Goal: Task Accomplishment & Management: Complete application form

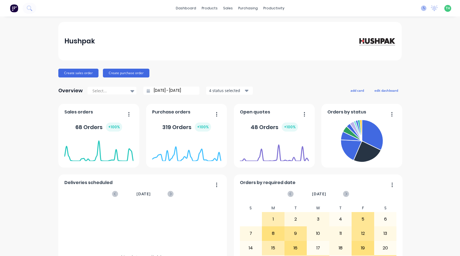
click at [421, 8] on icon at bounding box center [423, 7] width 5 height 5
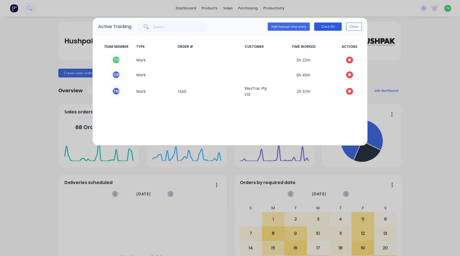
click at [335, 28] on button "Clock On" at bounding box center [327, 27] width 27 height 8
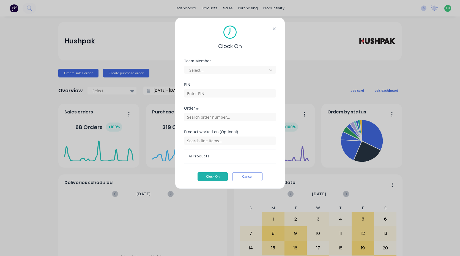
click at [275, 29] on icon at bounding box center [274, 28] width 3 height 3
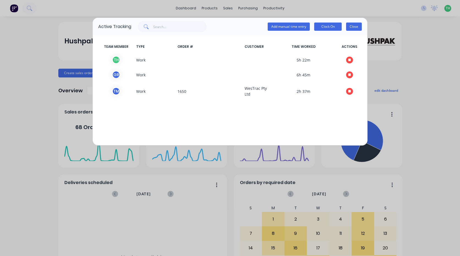
click at [351, 24] on button "Close" at bounding box center [354, 27] width 16 height 8
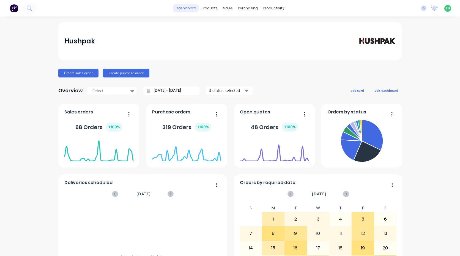
click at [184, 8] on link "dashboard" at bounding box center [186, 8] width 26 height 8
click at [11, 8] on img at bounding box center [14, 8] width 8 height 8
click at [194, 11] on link "dashboard" at bounding box center [186, 8] width 26 height 8
click at [445, 10] on span "TH" at bounding box center [447, 8] width 4 height 5
click at [425, 84] on div "Hushpak Create sales order Create purchase order Overview Select... 25/08/25 - …" at bounding box center [230, 165] width 460 height 287
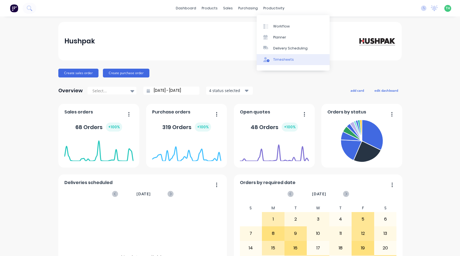
click at [288, 58] on div "Timesheets" at bounding box center [283, 59] width 21 height 5
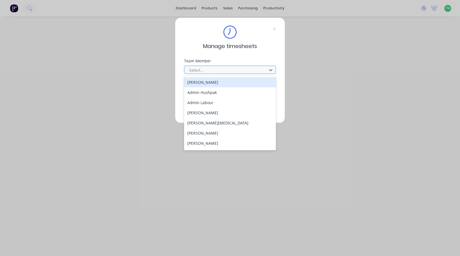
click at [219, 66] on div "Select..." at bounding box center [226, 70] width 79 height 8
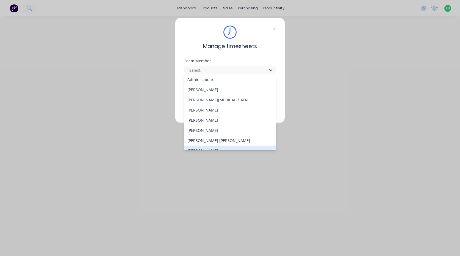
scroll to position [55, 0]
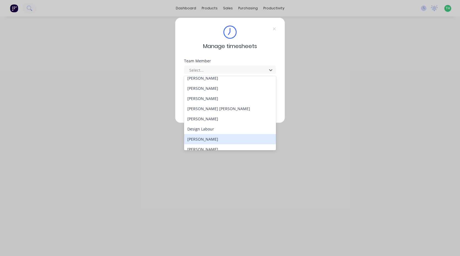
click at [210, 136] on div "Domenic Cooksey" at bounding box center [230, 139] width 92 height 10
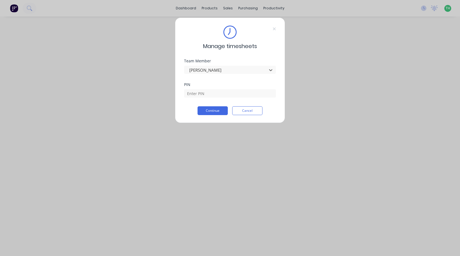
click at [228, 98] on div "PIN" at bounding box center [230, 95] width 92 height 24
click at [227, 94] on input at bounding box center [230, 93] width 92 height 8
type input "2958"
click at [197, 106] on button "Continue" at bounding box center [212, 110] width 30 height 9
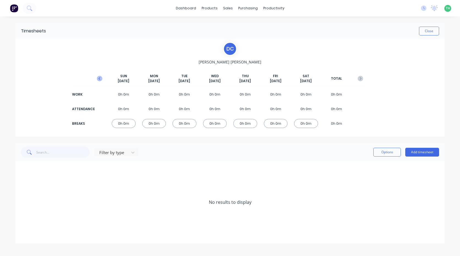
click at [101, 81] on icon "button" at bounding box center [99, 78] width 5 height 5
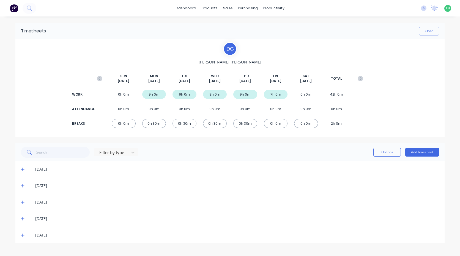
click at [216, 97] on div "8h 0m" at bounding box center [215, 94] width 24 height 9
click at [216, 95] on div "8h 0m" at bounding box center [215, 94] width 24 height 9
click at [218, 123] on div "0h 30m" at bounding box center [215, 123] width 24 height 9
click at [217, 79] on span "Sep 17th" at bounding box center [215, 81] width 12 height 5
click at [360, 82] on button "button" at bounding box center [360, 79] width 11 height 10
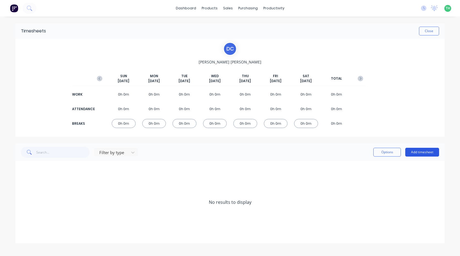
click at [414, 154] on button "Add timesheet" at bounding box center [422, 152] width 34 height 9
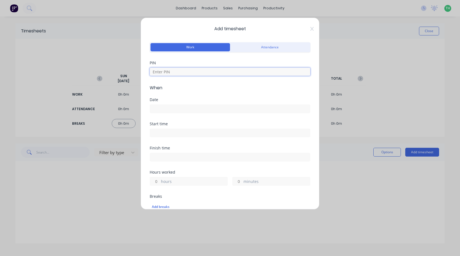
click at [191, 73] on input at bounding box center [230, 72] width 161 height 8
type input "2958"
drag, startPoint x: 174, startPoint y: 109, endPoint x: 168, endPoint y: 99, distance: 12.0
click at [173, 109] on input at bounding box center [230, 109] width 160 height 8
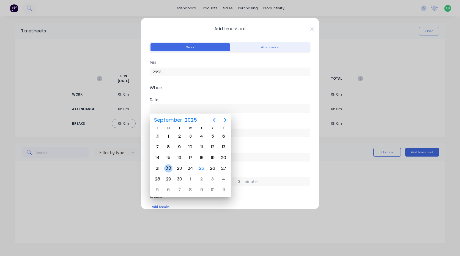
click at [170, 165] on div "22" at bounding box center [168, 168] width 8 height 8
type input "22/09/2025"
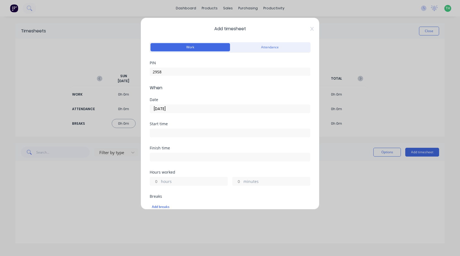
click at [174, 134] on input at bounding box center [230, 133] width 160 height 8
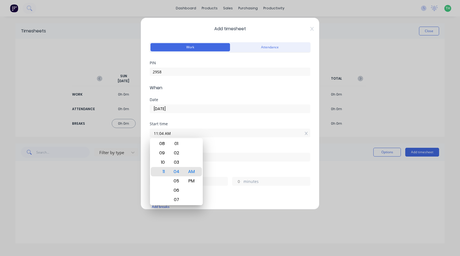
drag, startPoint x: 185, startPoint y: 132, endPoint x: 117, endPoint y: 129, distance: 68.3
click at [117, 129] on div "Add timesheet Work Attendance PIN 2958 When Date 22/09/2025 Start time 11:04 AM…" at bounding box center [230, 128] width 460 height 256
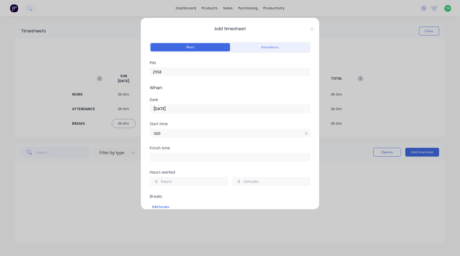
type input "11:04 AM"
click at [188, 156] on input at bounding box center [230, 157] width 160 height 8
type input "11:04 AM"
type input "23"
type input "59"
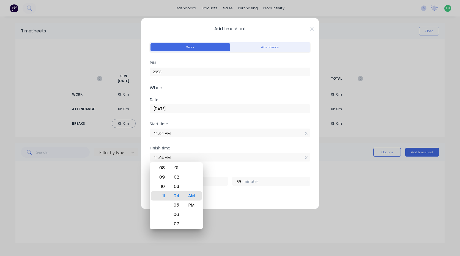
click at [180, 135] on input "11:04 AM" at bounding box center [230, 133] width 160 height 8
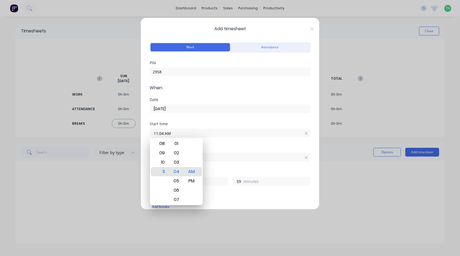
click at [180, 135] on input "11:04 AM" at bounding box center [230, 133] width 160 height 8
type input "08:04 AM"
type input "2"
click at [167, 145] on div "05" at bounding box center [160, 143] width 13 height 9
type input "05:04 AM"
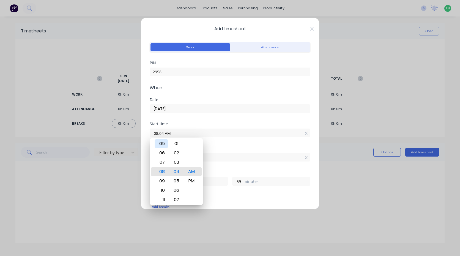
type input "5"
type input "05:03 AM"
type input "6"
type input "0"
click at [177, 145] on div "00" at bounding box center [176, 143] width 13 height 9
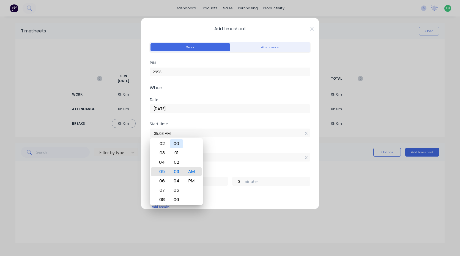
type input "05:00 AM"
type input "3"
click at [217, 168] on div "Finish time 11:04 AM" at bounding box center [230, 158] width 161 height 24
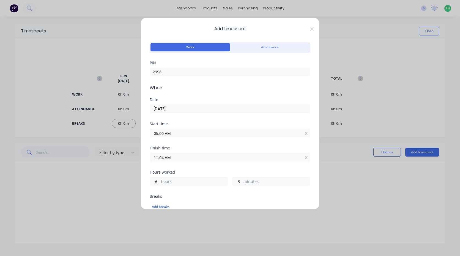
click at [206, 156] on input "11:04 AM" at bounding box center [230, 157] width 160 height 8
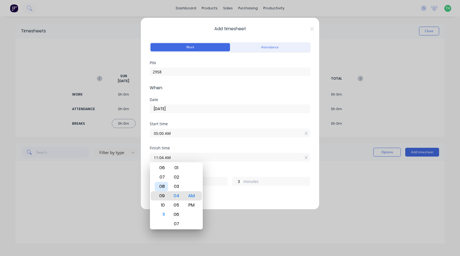
type input "09:04 AM"
type input "4"
type input "08:04 AM"
type input "3"
type input "05:04 AM"
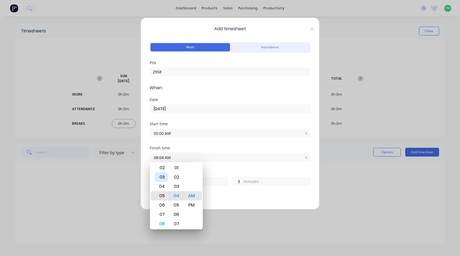
type input "0"
type input "03:04 AM"
type input "22"
click at [163, 178] on div "01" at bounding box center [160, 177] width 13 height 9
type input "01:04 AM"
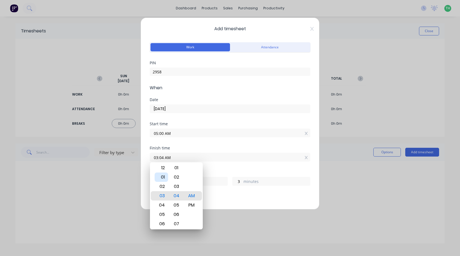
type input "20"
type input "01:08 AM"
type input "7"
type input "02:08 AM"
type input "21"
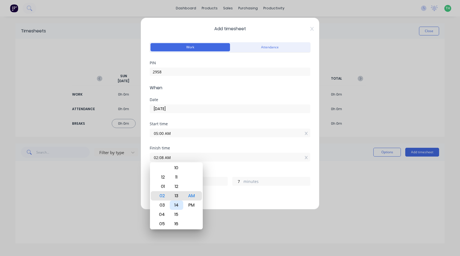
type input "02:13 AM"
type input "12"
type input "02:18 AM"
type input "17"
type input "01:18 AM"
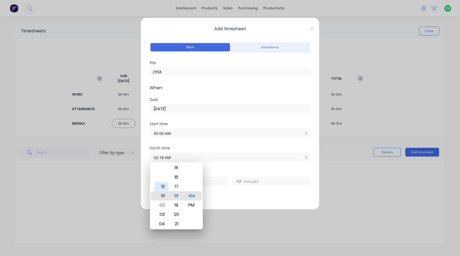
type input "20"
type input "01:21 AM"
type input "20"
type input "01:25 AM"
type input "24"
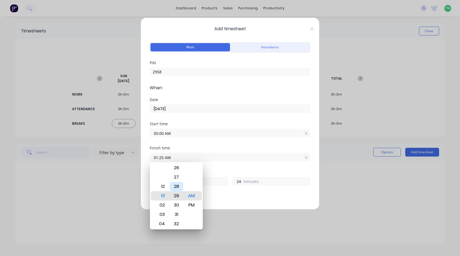
type input "01:29 AM"
type input "28"
type input "01:30 AM"
type input "29"
click at [189, 205] on div "PM" at bounding box center [191, 205] width 13 height 9
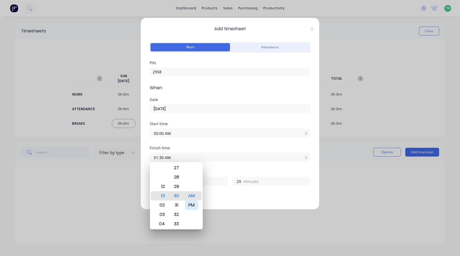
type input "01:30 PM"
type input "8"
drag, startPoint x: 221, startPoint y: 198, endPoint x: 217, endPoint y: 197, distance: 4.4
click at [220, 198] on div "Breaks Add breaks" at bounding box center [230, 204] width 161 height 18
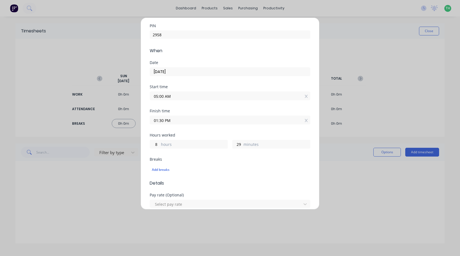
scroll to position [27, 0]
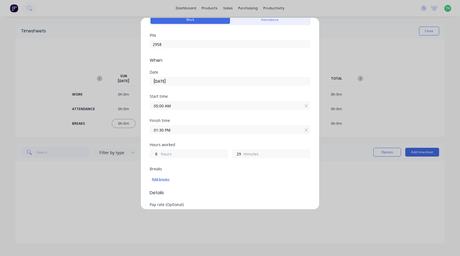
click at [165, 178] on div "Add breaks" at bounding box center [230, 179] width 156 height 7
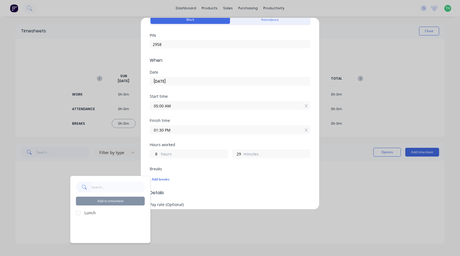
click at [81, 211] on div at bounding box center [78, 213] width 11 height 11
click at [105, 203] on button "Add to timesheet" at bounding box center [110, 201] width 69 height 9
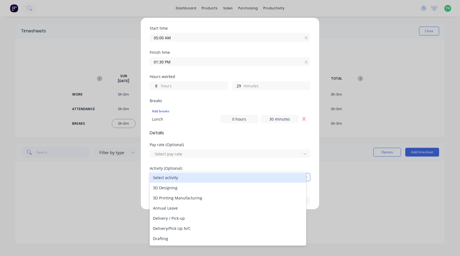
scroll to position [108, 0]
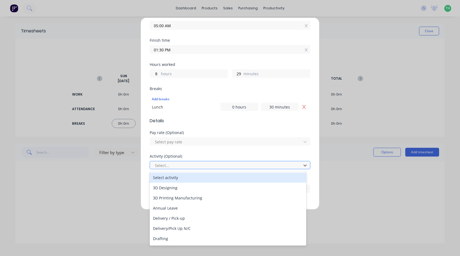
click at [191, 168] on div at bounding box center [226, 165] width 144 height 7
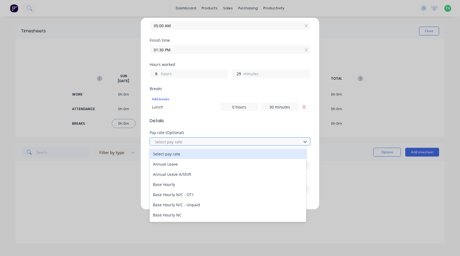
click at [192, 143] on div at bounding box center [226, 142] width 144 height 7
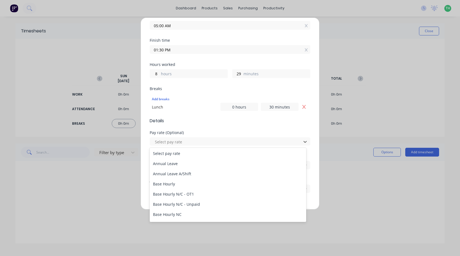
scroll to position [0, 0]
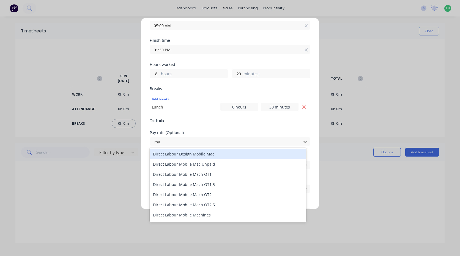
type input "mac"
click at [197, 156] on div "Direct Labour Design Mobile Mac" at bounding box center [228, 154] width 156 height 10
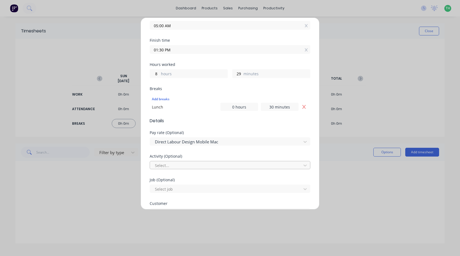
click at [197, 162] on div at bounding box center [226, 165] width 144 height 7
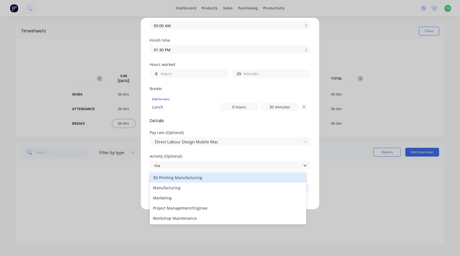
type input "man"
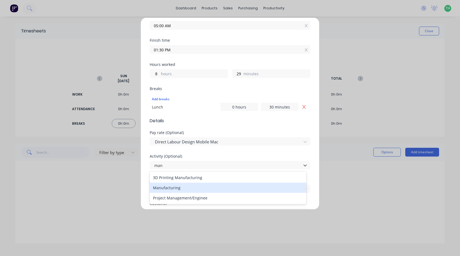
click at [183, 188] on div "Manufacturing" at bounding box center [228, 188] width 156 height 10
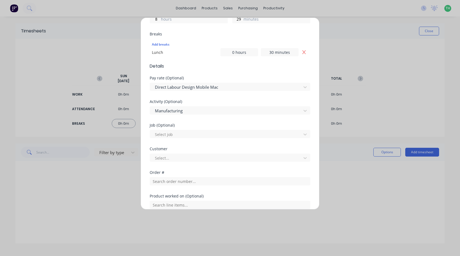
scroll to position [163, 0]
click at [183, 138] on div "Select job" at bounding box center [226, 134] width 147 height 8
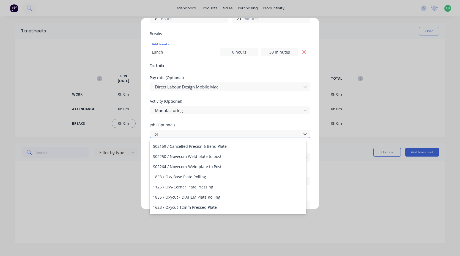
type input "p"
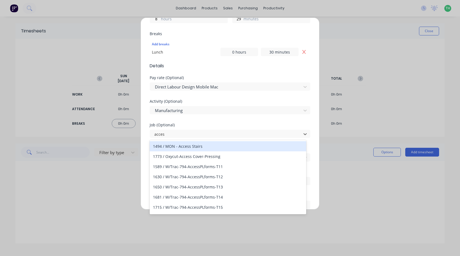
type input "access"
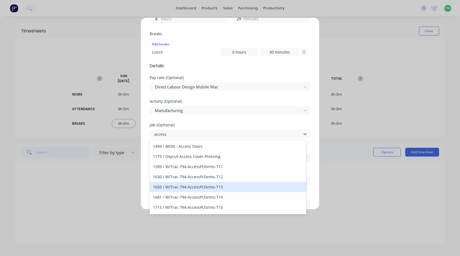
click at [216, 188] on div "1650 / W/Trac-794-AccessPLforms-T13" at bounding box center [228, 187] width 156 height 10
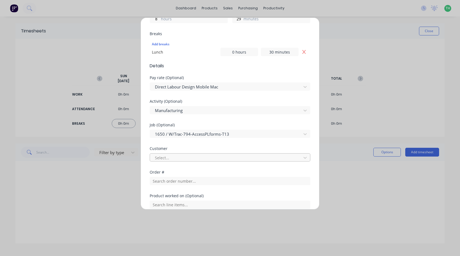
click at [194, 158] on div at bounding box center [226, 157] width 144 height 7
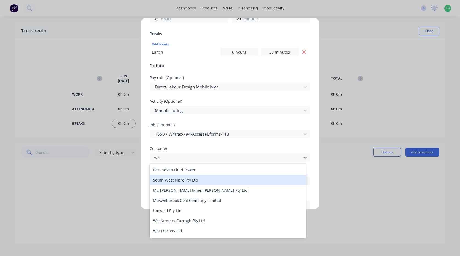
type input "wes"
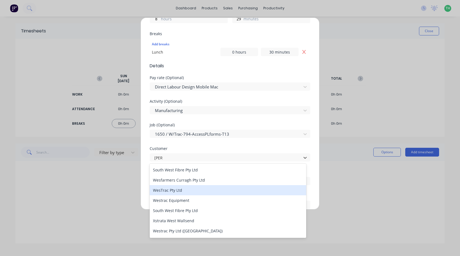
click at [178, 190] on div "WesTrac Pty Ltd" at bounding box center [228, 190] width 156 height 10
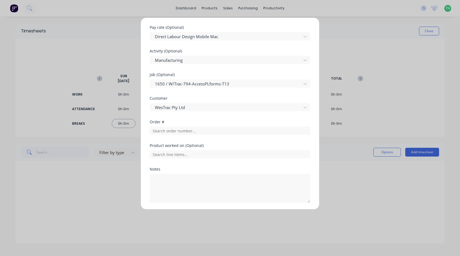
scroll to position [218, 0]
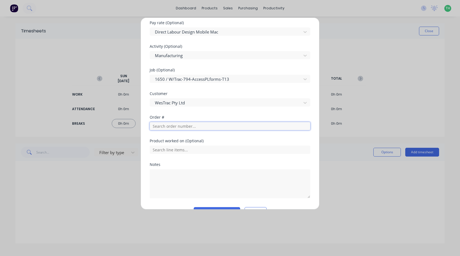
click at [173, 128] on input "text" at bounding box center [230, 126] width 161 height 8
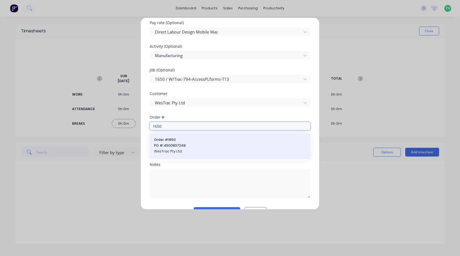
type input "1650"
click at [179, 140] on span "Order # 1650" at bounding box center [230, 139] width 152 height 5
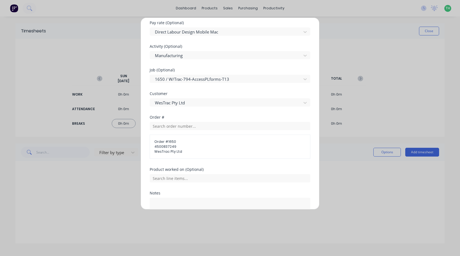
scroll to position [261, 0]
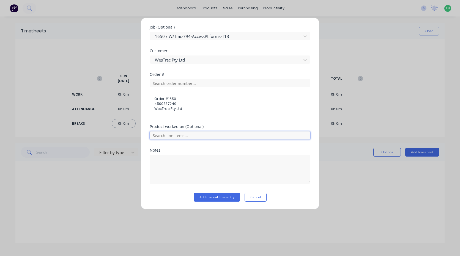
click at [173, 137] on input "text" at bounding box center [230, 135] width 161 height 8
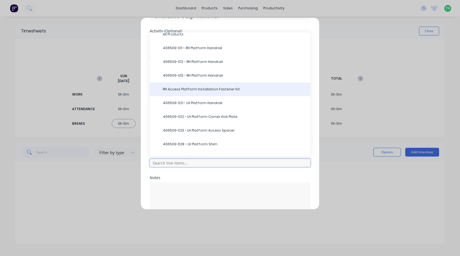
scroll to position [0, 0]
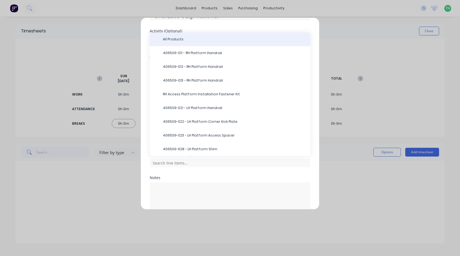
click at [190, 42] on div "All Products" at bounding box center [230, 39] width 161 height 14
click at [170, 39] on span "All Products" at bounding box center [234, 39] width 143 height 5
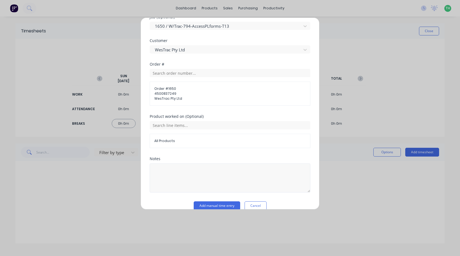
scroll to position [279, 0]
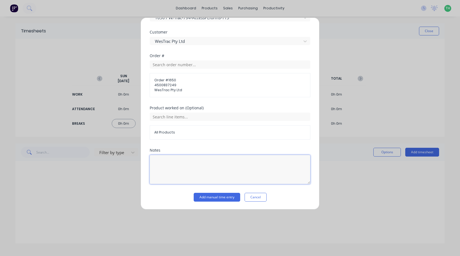
click at [183, 168] on textarea at bounding box center [230, 169] width 161 height 29
type textarea "fab RH platform"
click at [217, 197] on button "Add manual time entry" at bounding box center [216, 197] width 46 height 9
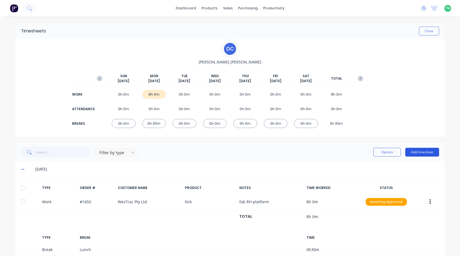
click at [421, 151] on button "Add timesheet" at bounding box center [422, 152] width 34 height 9
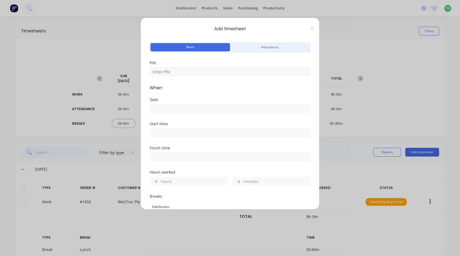
drag, startPoint x: 190, startPoint y: 67, endPoint x: 190, endPoint y: 72, distance: 5.5
click at [190, 67] on div at bounding box center [230, 71] width 161 height 10
click at [190, 74] on input at bounding box center [230, 72] width 161 height 8
type input "2958"
click at [183, 107] on input at bounding box center [230, 109] width 160 height 8
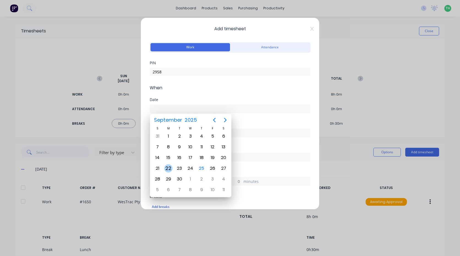
click at [169, 166] on div "22" at bounding box center [168, 168] width 8 height 8
type input "22/09/2025"
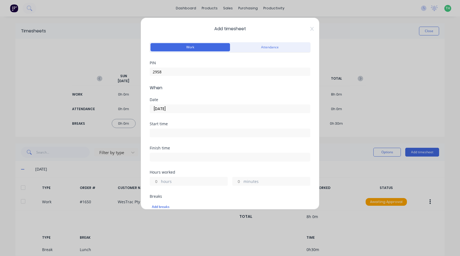
click at [175, 137] on input at bounding box center [230, 133] width 160 height 8
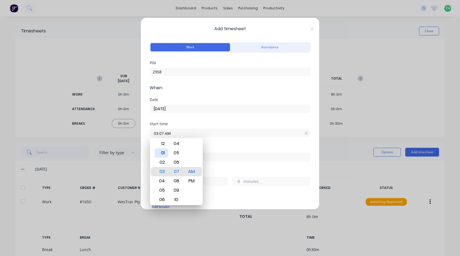
click at [161, 154] on div "01" at bounding box center [160, 152] width 13 height 9
click at [176, 198] on div "30" at bounding box center [176, 199] width 13 height 9
click at [192, 175] on div "AM" at bounding box center [191, 171] width 13 height 9
click at [192, 179] on div "PM" at bounding box center [191, 180] width 13 height 9
type input "01:30 PM"
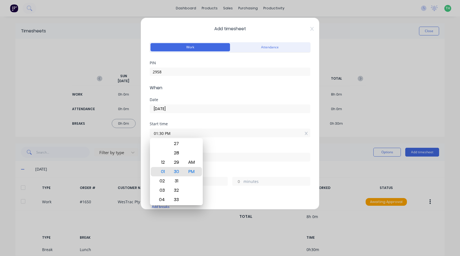
click at [217, 167] on div "Finish time" at bounding box center [230, 158] width 161 height 24
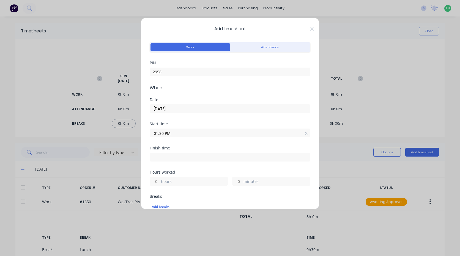
click at [208, 156] on input at bounding box center [230, 157] width 160 height 8
type input "11:07 AM"
type input "21"
type input "37"
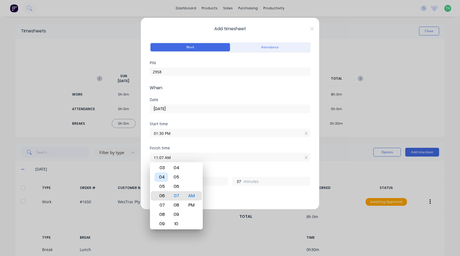
type input "06:07 AM"
type input "16"
type input "05:07 AM"
type input "15"
click at [161, 170] on div "02" at bounding box center [160, 167] width 13 height 9
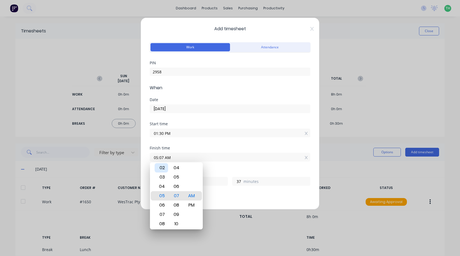
type input "02:07 AM"
type input "12"
type input "02:13 AM"
type input "43"
type input "02:19 AM"
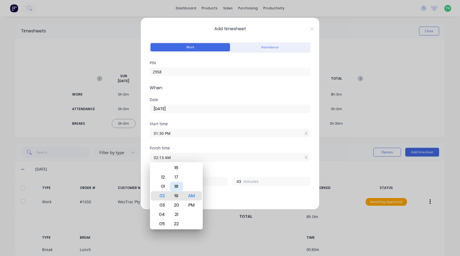
type input "49"
type input "02:24 AM"
type input "54"
type input "02:29 AM"
type input "59"
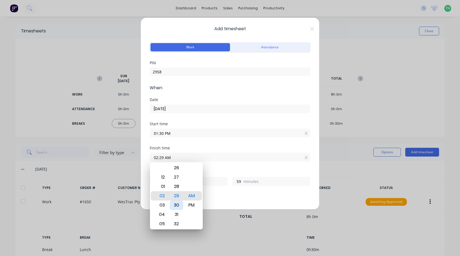
click at [177, 204] on div "30" at bounding box center [176, 205] width 13 height 9
type input "02:30 AM"
type input "13"
type input "0"
click at [191, 202] on div "PM" at bounding box center [191, 205] width 13 height 9
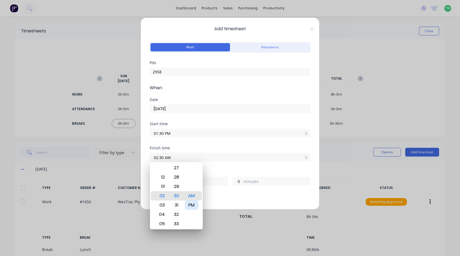
type input "02:30 PM"
type input "1"
click at [217, 171] on div "Hours worked" at bounding box center [230, 172] width 161 height 4
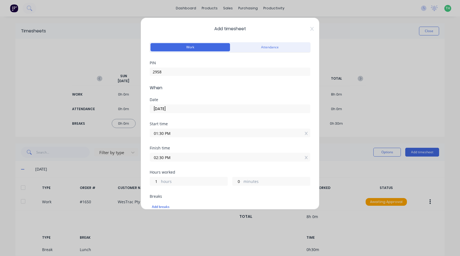
click at [186, 183] on label "hours" at bounding box center [194, 182] width 67 height 7
click at [159, 183] on input "1" at bounding box center [155, 181] width 10 height 8
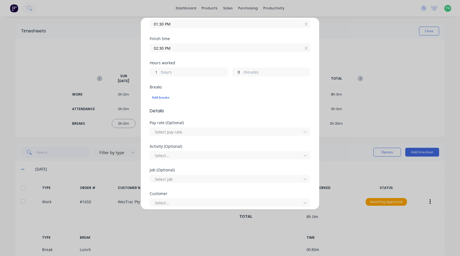
scroll to position [110, 0]
click at [174, 134] on div at bounding box center [226, 131] width 144 height 7
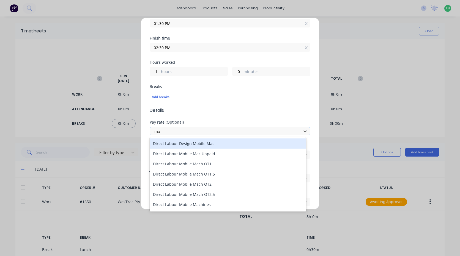
type input "mac"
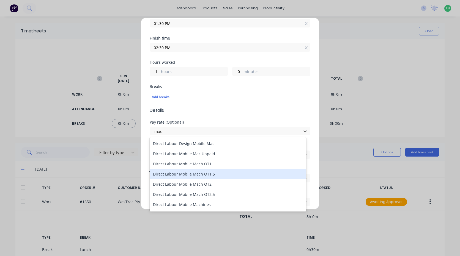
click at [210, 176] on div "Direct Labour Mobile Mach OT1.5" at bounding box center [228, 174] width 156 height 10
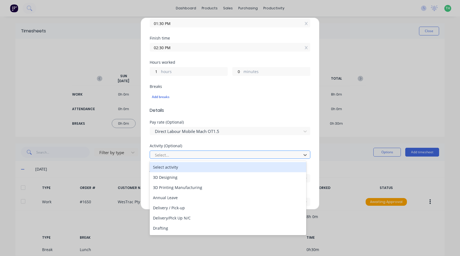
click at [192, 153] on div at bounding box center [226, 155] width 144 height 7
type input "ma"
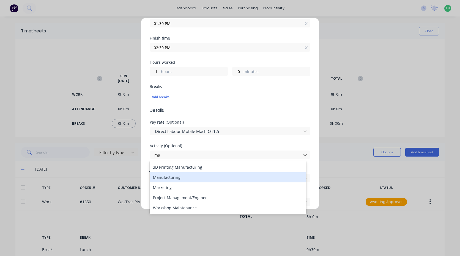
click at [188, 176] on div "Manufacturing" at bounding box center [228, 177] width 156 height 10
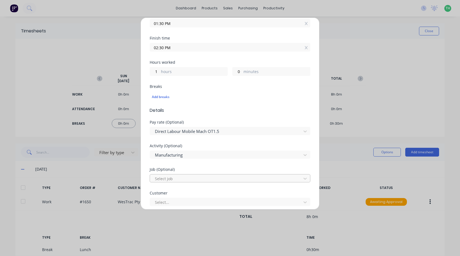
click at [185, 177] on div at bounding box center [226, 178] width 144 height 7
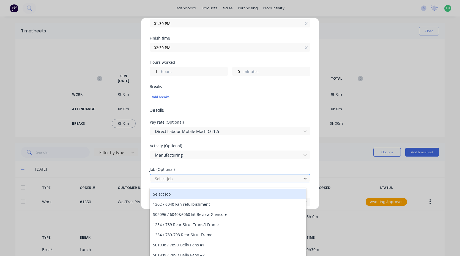
scroll to position [5, 0]
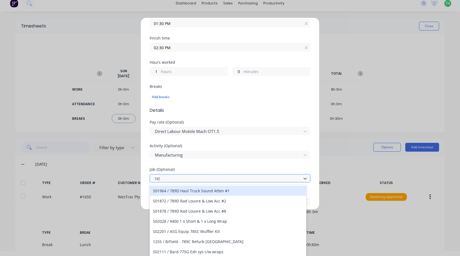
type input "1650"
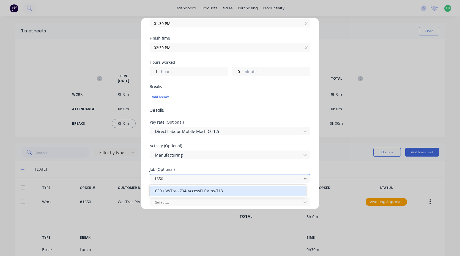
scroll to position [0, 0]
click at [219, 192] on div "1650 / W/Trac-794-AccessPLforms-T13" at bounding box center [228, 191] width 156 height 10
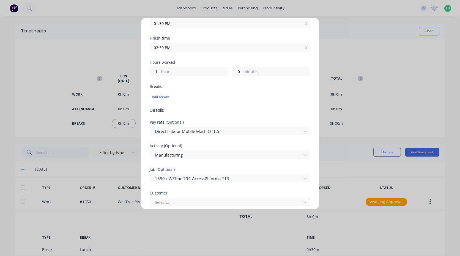
drag, startPoint x: 207, startPoint y: 195, endPoint x: 204, endPoint y: 200, distance: 5.4
click at [207, 195] on div "Customer" at bounding box center [230, 193] width 161 height 4
click at [204, 200] on div at bounding box center [226, 202] width 144 height 7
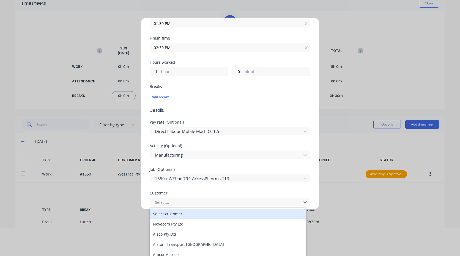
scroll to position [29, 0]
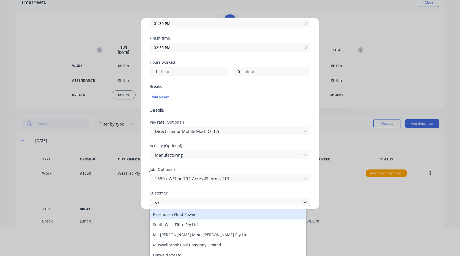
type input "wes"
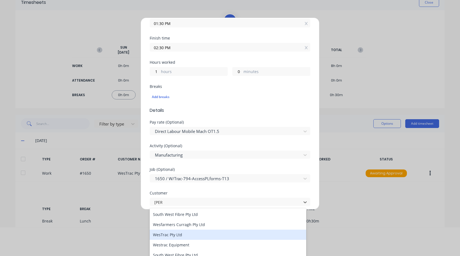
click at [179, 235] on div "WesTrac Pty Ltd" at bounding box center [228, 235] width 156 height 10
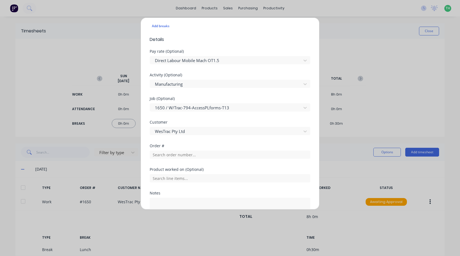
scroll to position [192, 0]
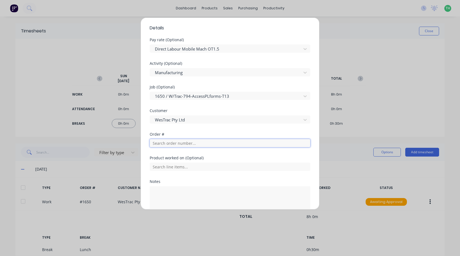
click at [191, 145] on input "text" at bounding box center [230, 143] width 161 height 8
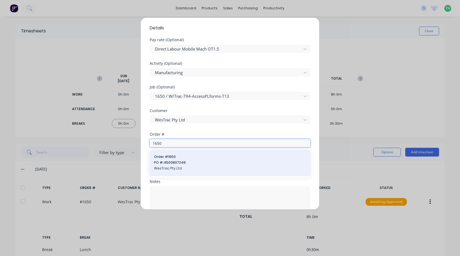
type input "1650"
click at [183, 162] on span "PO #: 4500837249" at bounding box center [230, 162] width 152 height 5
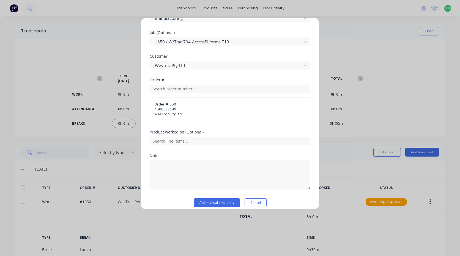
scroll to position [247, 0]
click at [183, 142] on input "text" at bounding box center [230, 140] width 161 height 8
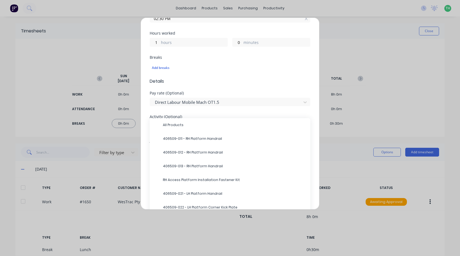
scroll to position [137, 0]
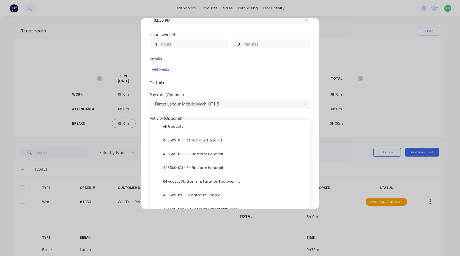
drag, startPoint x: 179, startPoint y: 124, endPoint x: 188, endPoint y: 117, distance: 11.3
click at [179, 124] on span "All Products" at bounding box center [234, 126] width 143 height 5
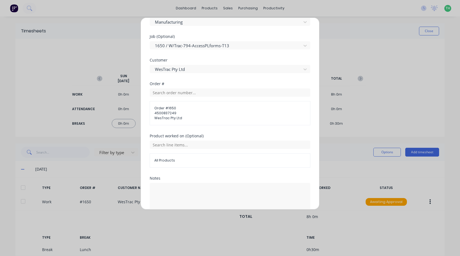
scroll to position [271, 0]
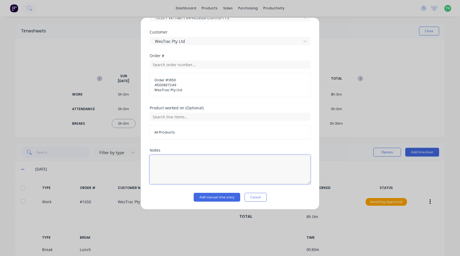
click at [204, 173] on textarea at bounding box center [230, 169] width 161 height 29
type textarea "fab RH platform"
click at [210, 196] on button "Add manual time entry" at bounding box center [216, 197] width 46 height 9
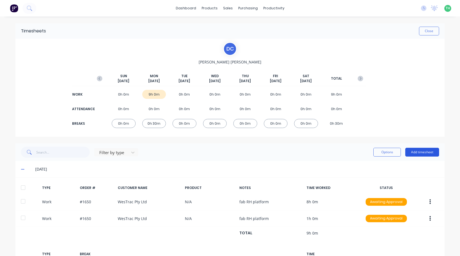
click at [420, 153] on button "Add timesheet" at bounding box center [422, 152] width 34 height 9
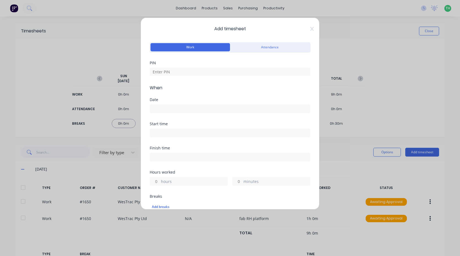
click at [165, 67] on div at bounding box center [230, 71] width 161 height 10
click at [167, 71] on input at bounding box center [230, 72] width 161 height 8
type input "2958"
click at [173, 112] on input at bounding box center [230, 109] width 160 height 8
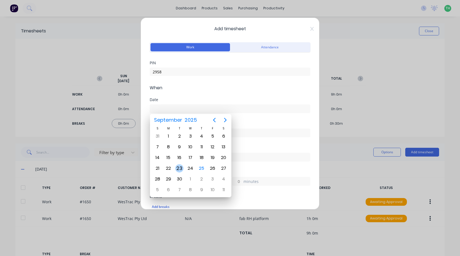
click at [178, 165] on div "23" at bounding box center [179, 168] width 8 height 8
type input "23/09/2025"
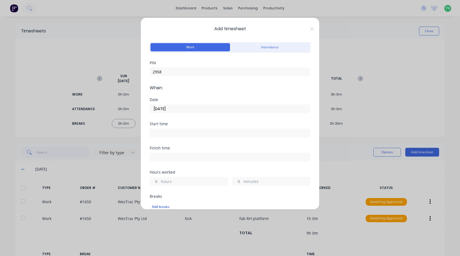
click at [193, 131] on input at bounding box center [230, 133] width 160 height 8
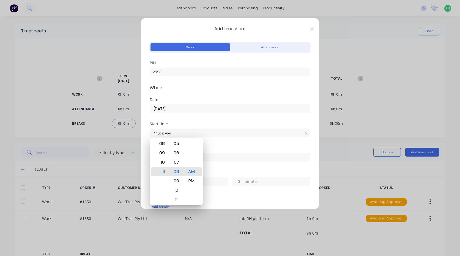
drag, startPoint x: 180, startPoint y: 132, endPoint x: 106, endPoint y: 136, distance: 74.1
click at [106, 136] on div "Add timesheet Work Attendance PIN 2958 When Date 23/09/2025 Start time 11:08 AM…" at bounding box center [230, 128] width 460 height 256
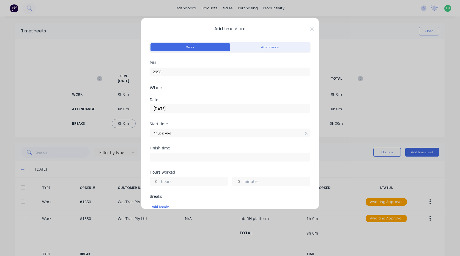
click at [173, 152] on div at bounding box center [230, 156] width 161 height 10
drag, startPoint x: 179, startPoint y: 132, endPoint x: 118, endPoint y: 132, distance: 61.0
click at [118, 132] on div "Add timesheet Work Attendance PIN 2958 When Date 23/09/2025 Start time 11:08 AM…" at bounding box center [230, 128] width 460 height 256
type input "05:00 AM"
click at [218, 157] on input at bounding box center [230, 157] width 160 height 8
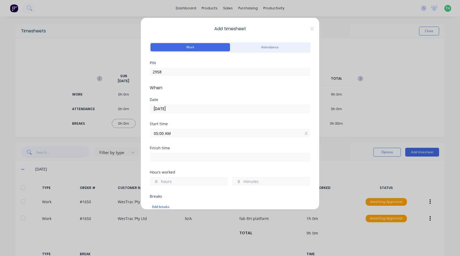
type input "11:08 AM"
type input "6"
type input "8"
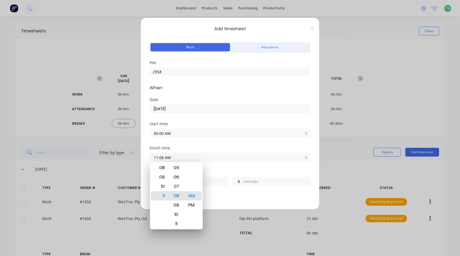
drag, startPoint x: 186, startPoint y: 160, endPoint x: 109, endPoint y: 172, distance: 77.4
click at [109, 172] on div "Add timesheet Work Attendance PIN 2958 When Date 23/09/2025 Start time 05:00 AM…" at bounding box center [230, 128] width 460 height 256
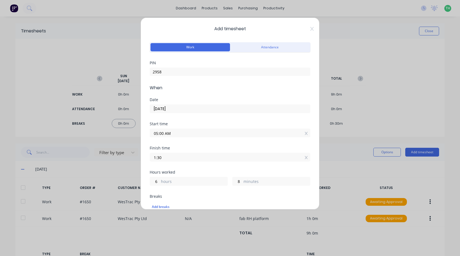
type input "01:30 AM"
type input "20"
type input "30"
click at [204, 163] on div "Finish time 01:30 AM" at bounding box center [230, 158] width 161 height 24
click at [195, 156] on input "01:30 AM" at bounding box center [230, 157] width 160 height 8
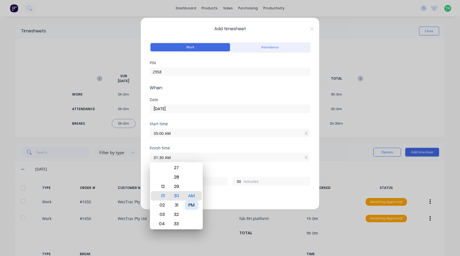
click at [191, 205] on div "PM" at bounding box center [191, 205] width 13 height 9
type input "01:30 PM"
type input "8"
click at [208, 175] on div "Hours worked 8 hours 30 minutes" at bounding box center [230, 177] width 161 height 15
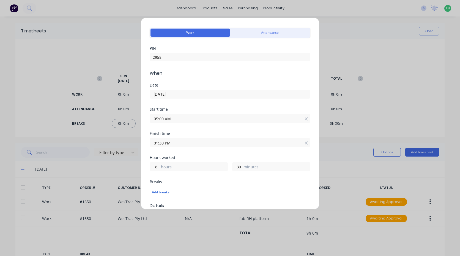
scroll to position [27, 0]
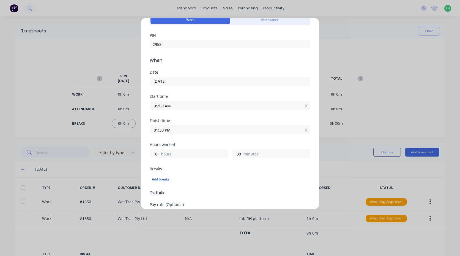
click at [163, 178] on div "Add breaks" at bounding box center [230, 179] width 156 height 7
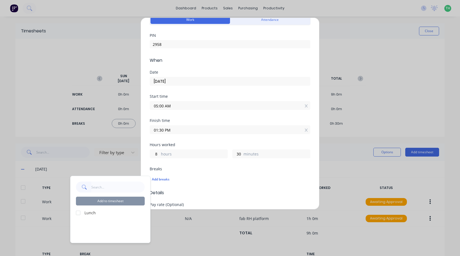
click at [76, 212] on div at bounding box center [78, 213] width 11 height 11
click at [93, 198] on button "Add to timesheet" at bounding box center [110, 201] width 69 height 9
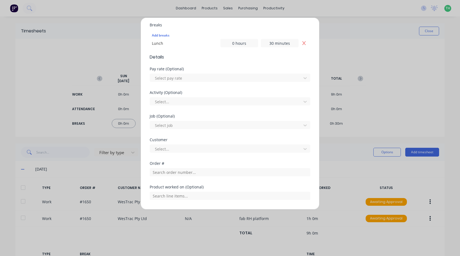
scroll to position [95, 0]
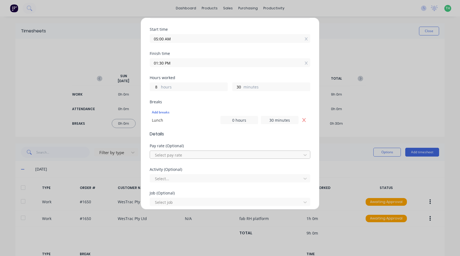
click at [174, 154] on div at bounding box center [226, 155] width 144 height 7
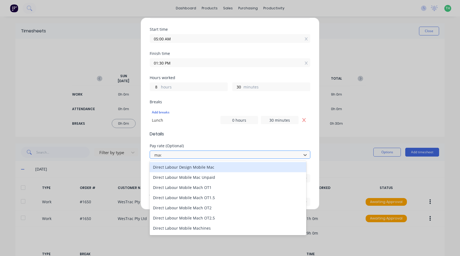
type input "mach"
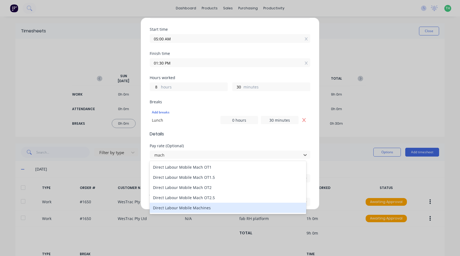
click at [209, 204] on div "Direct Labour Mobile Machines" at bounding box center [228, 208] width 156 height 10
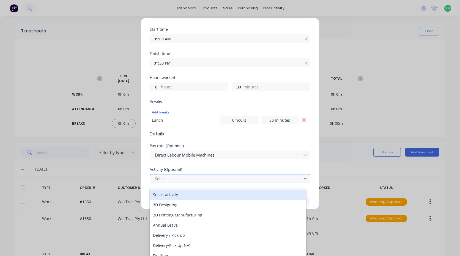
click at [194, 176] on div at bounding box center [226, 178] width 144 height 7
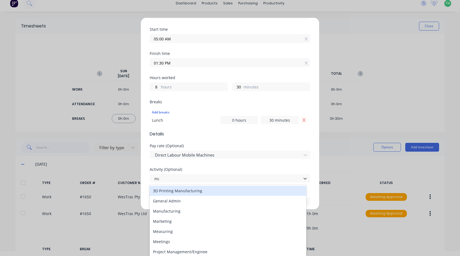
scroll to position [0, 0]
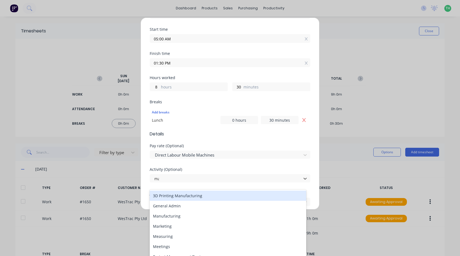
type input "man"
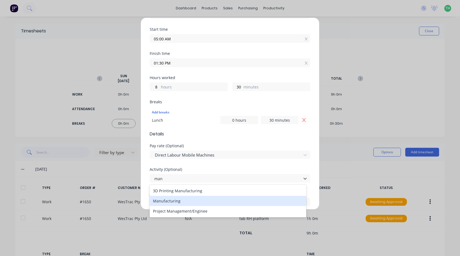
click at [172, 197] on div "Manufacturing" at bounding box center [228, 201] width 156 height 10
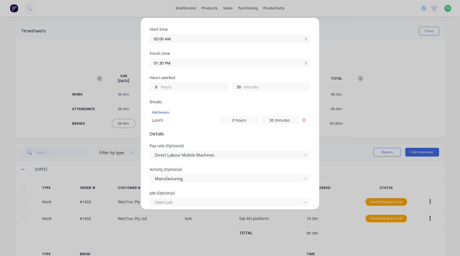
click at [176, 192] on div "Job (Optional)" at bounding box center [230, 193] width 161 height 4
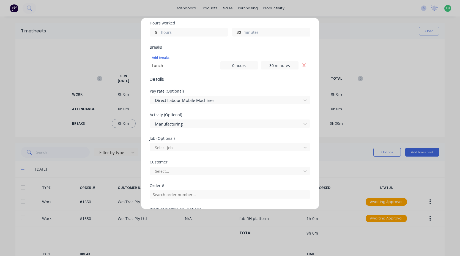
scroll to position [150, 0]
click at [183, 149] on div at bounding box center [226, 147] width 144 height 7
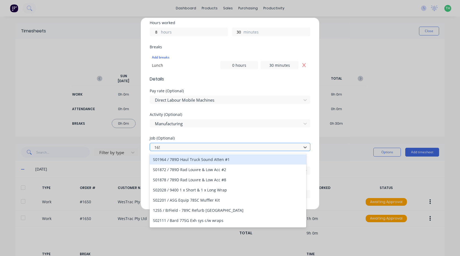
type input "1650"
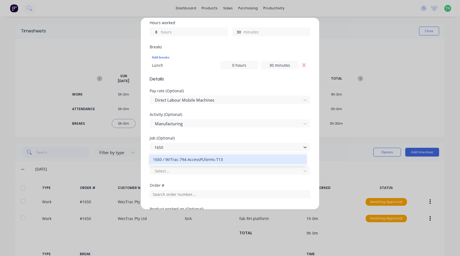
click at [195, 160] on div "1650 / W/Trac-794-AccessPLforms-T13" at bounding box center [228, 159] width 156 height 10
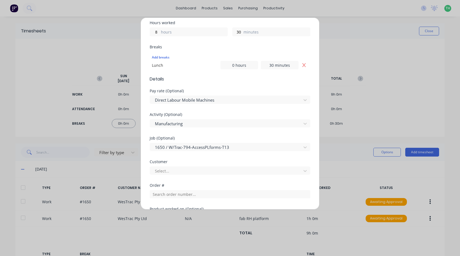
click at [195, 165] on div "Customer Select..." at bounding box center [230, 167] width 161 height 15
click at [197, 169] on div at bounding box center [226, 171] width 144 height 7
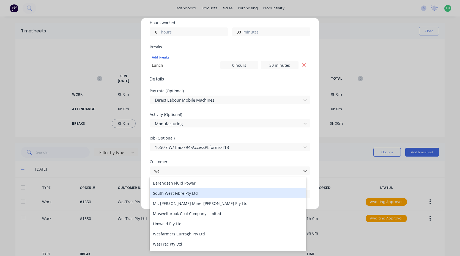
type input "wes"
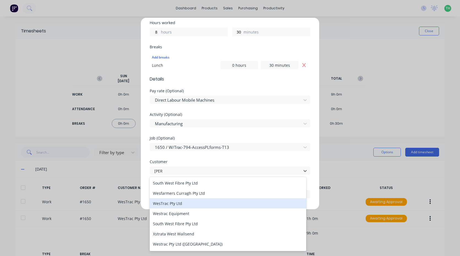
click at [175, 205] on div "WesTrac Pty Ltd" at bounding box center [228, 203] width 156 height 10
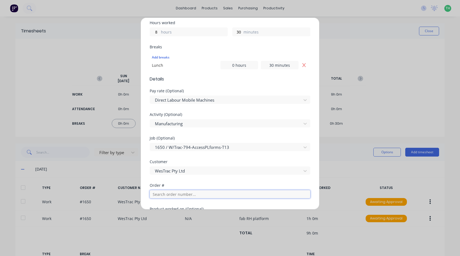
click at [177, 195] on input "text" at bounding box center [230, 194] width 161 height 8
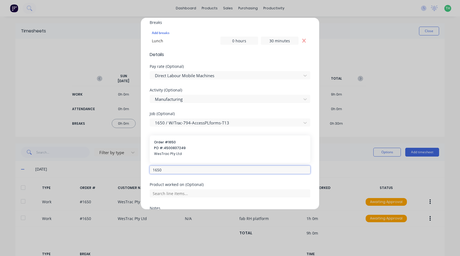
scroll to position [204, 0]
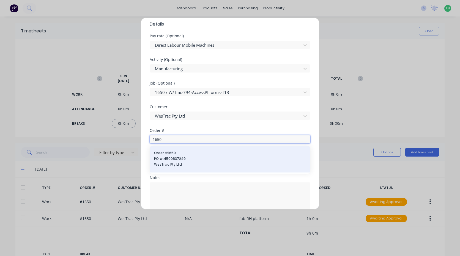
type input "1650"
click at [183, 166] on span "WesTrac Pty Ltd" at bounding box center [230, 164] width 152 height 5
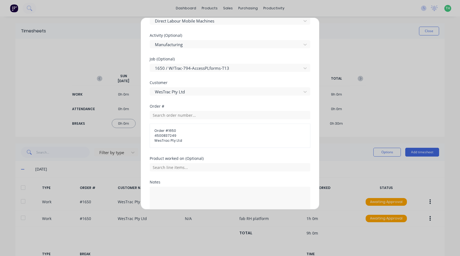
scroll to position [232, 0]
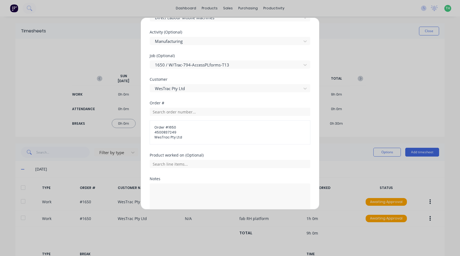
click at [174, 157] on div "Product worked on (Optional)" at bounding box center [230, 155] width 161 height 4
click at [176, 161] on input "text" at bounding box center [230, 164] width 161 height 8
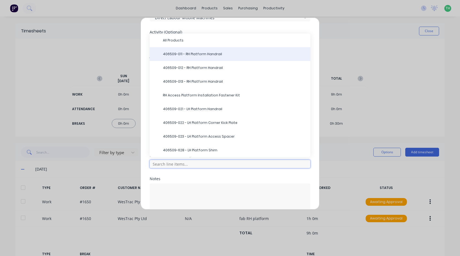
scroll to position [204, 0]
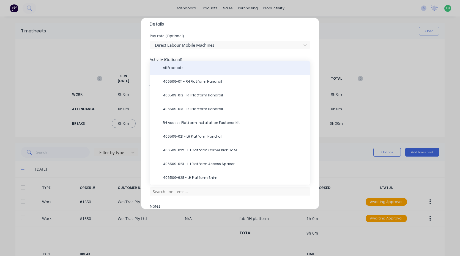
click at [205, 73] on div "All Products" at bounding box center [230, 68] width 161 height 14
click at [174, 70] on span "All Products" at bounding box center [234, 67] width 143 height 5
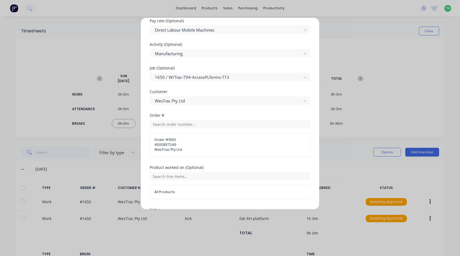
scroll to position [259, 0]
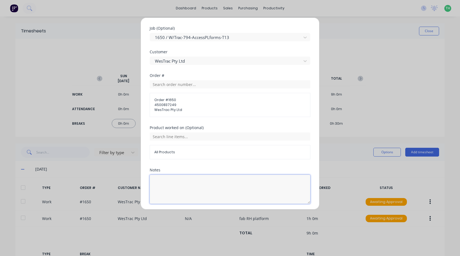
click at [183, 187] on textarea at bounding box center [230, 189] width 161 height 29
type textarea "P"
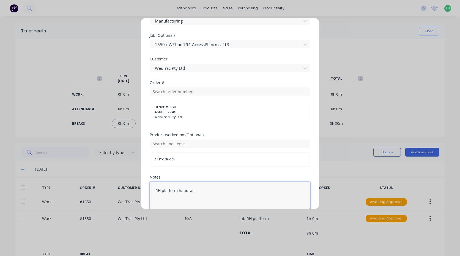
scroll to position [279, 0]
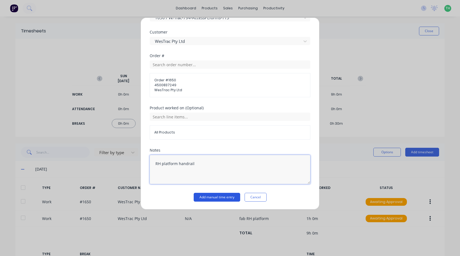
type textarea "RH platform handrail"
click at [217, 198] on button "Add manual time entry" at bounding box center [216, 197] width 46 height 9
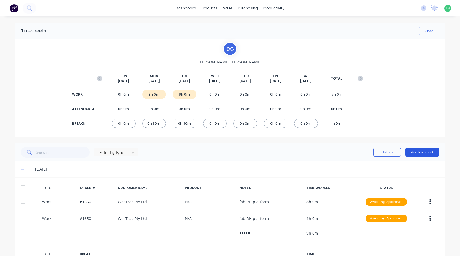
click at [414, 151] on button "Add timesheet" at bounding box center [422, 152] width 34 height 9
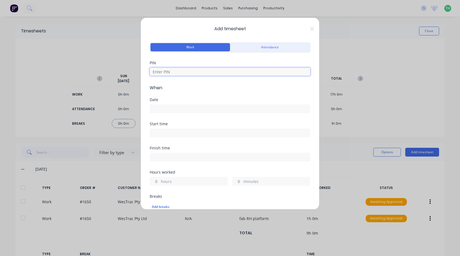
click at [175, 70] on input at bounding box center [230, 72] width 161 height 8
type input "2958"
click at [180, 107] on input at bounding box center [230, 109] width 160 height 8
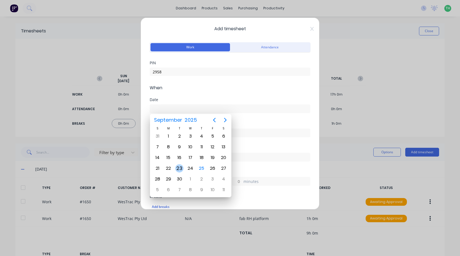
click at [180, 168] on div "23" at bounding box center [179, 168] width 8 height 8
type input "23/09/2025"
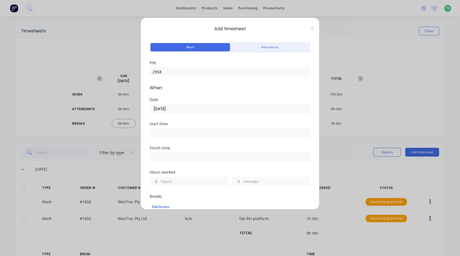
click at [177, 134] on input at bounding box center [230, 133] width 160 height 8
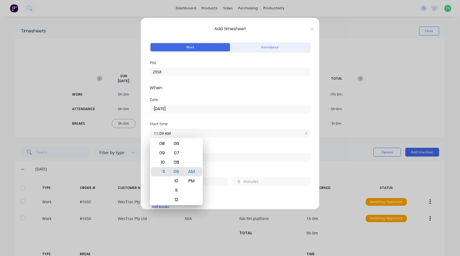
drag, startPoint x: 176, startPoint y: 134, endPoint x: 106, endPoint y: 136, distance: 70.4
click at [106, 136] on div "Add timesheet Work Attendance PIN 2958 When Date 23/09/2025 Start time 11:09 AM…" at bounding box center [230, 128] width 460 height 256
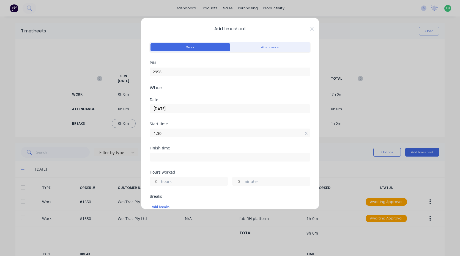
type input "01:30 AM"
click at [175, 156] on input at bounding box center [230, 157] width 160 height 8
type input "11:09 AM"
type input "9"
type input "39"
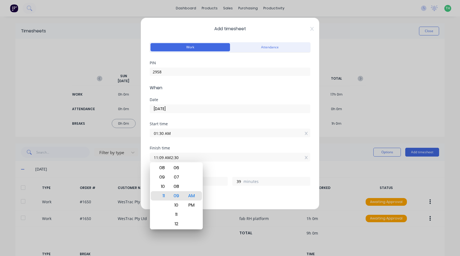
drag, startPoint x: 190, startPoint y: 157, endPoint x: 150, endPoint y: 156, distance: 40.2
click at [150, 156] on input "11:09 AM2:30" at bounding box center [230, 157] width 160 height 8
click at [217, 171] on div "Hours worked" at bounding box center [230, 172] width 161 height 4
type input "02:30 AM"
type input "1"
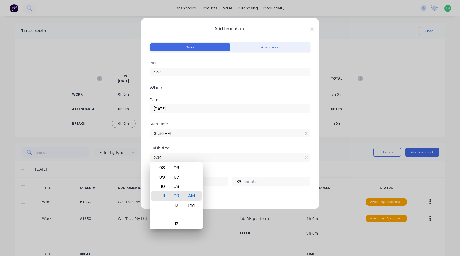
type input "0"
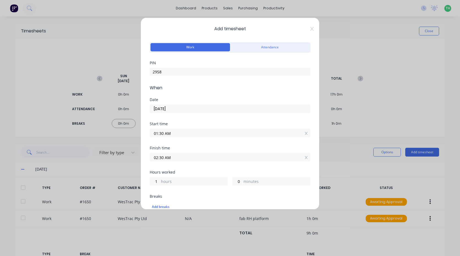
drag, startPoint x: 188, startPoint y: 159, endPoint x: 164, endPoint y: 158, distance: 23.7
click at [164, 158] on input "02:30 AM" at bounding box center [230, 157] width 160 height 8
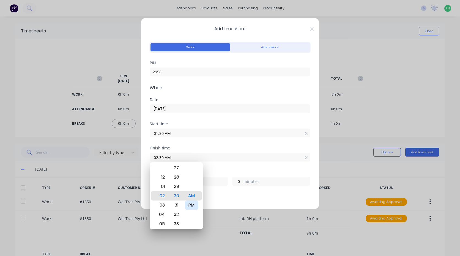
click at [190, 201] on div "PM" at bounding box center [191, 205] width 13 height 9
type input "02:30 PM"
type input "13"
drag, startPoint x: 213, startPoint y: 168, endPoint x: 208, endPoint y: 158, distance: 11.1
click at [213, 168] on div "Finish time 02:30 PM" at bounding box center [230, 158] width 161 height 24
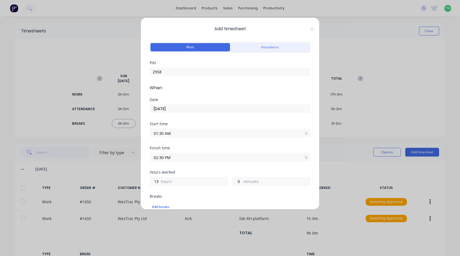
click at [188, 134] on input "01:30 AM" at bounding box center [230, 133] width 160 height 8
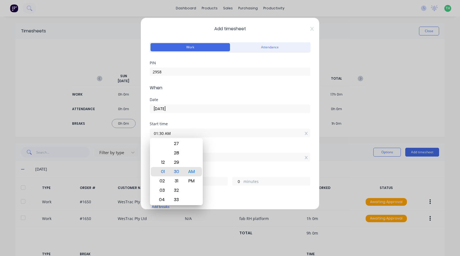
drag, startPoint x: 186, startPoint y: 134, endPoint x: 166, endPoint y: 133, distance: 20.4
click at [166, 133] on input "01:30 AM" at bounding box center [230, 133] width 160 height 8
click at [191, 178] on div "PM" at bounding box center [191, 180] width 13 height 9
type input "01:30 PM"
type input "1"
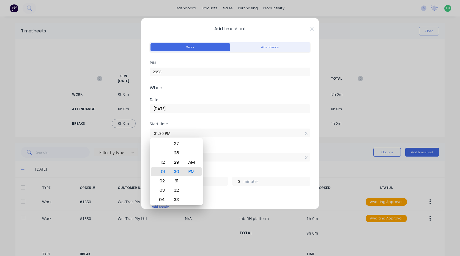
click at [220, 164] on div "Finish time 02:30 PM" at bounding box center [230, 158] width 161 height 24
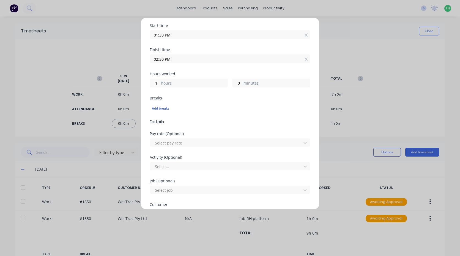
scroll to position [110, 0]
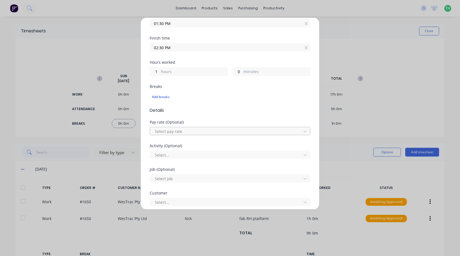
click at [174, 129] on div at bounding box center [226, 131] width 144 height 7
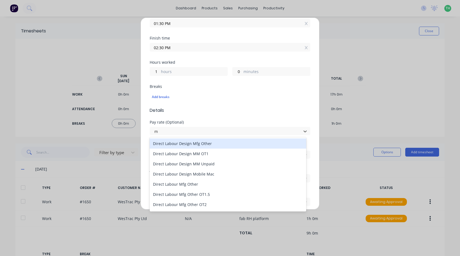
type input "ma"
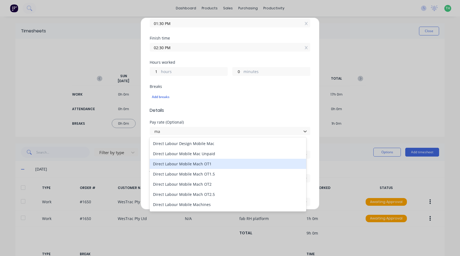
click at [211, 170] on div "Direct Labour Mobile Mach OT1.5" at bounding box center [228, 174] width 156 height 10
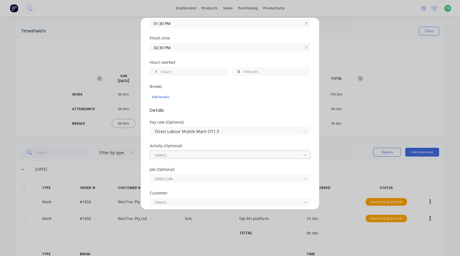
click at [193, 156] on div at bounding box center [226, 155] width 144 height 7
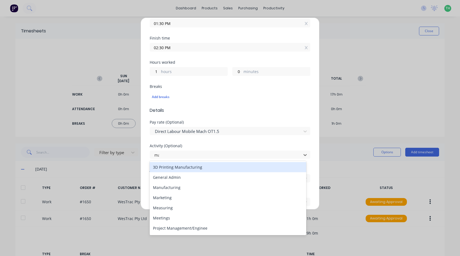
type input "man"
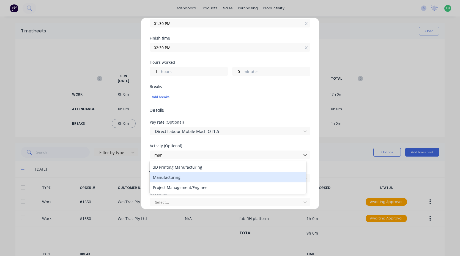
click at [179, 177] on div "Manufacturing" at bounding box center [228, 177] width 156 height 10
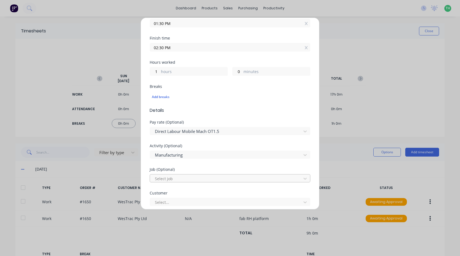
click at [181, 180] on div at bounding box center [226, 178] width 144 height 7
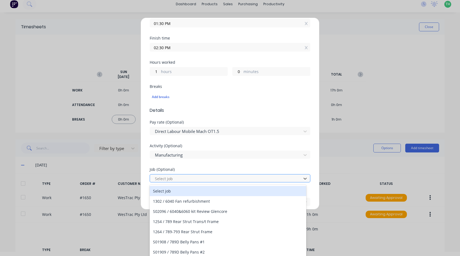
scroll to position [5, 0]
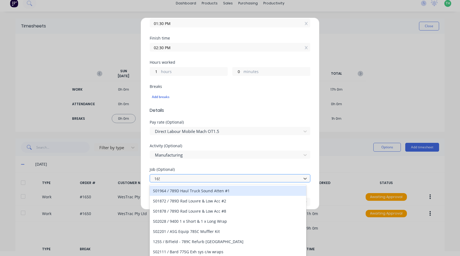
type input "1650"
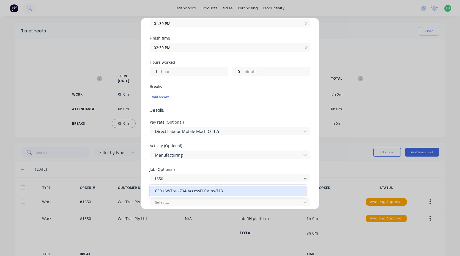
click at [221, 191] on div "1650 / W/Trac-794-AccessPLforms-T13" at bounding box center [228, 191] width 156 height 10
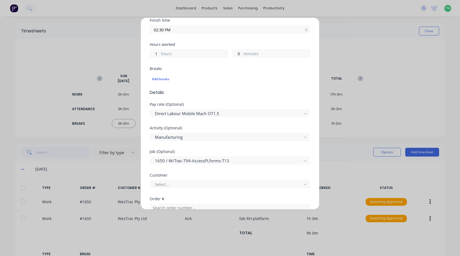
scroll to position [137, 0]
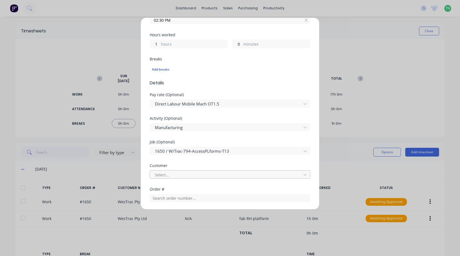
click at [187, 173] on div at bounding box center [226, 175] width 144 height 7
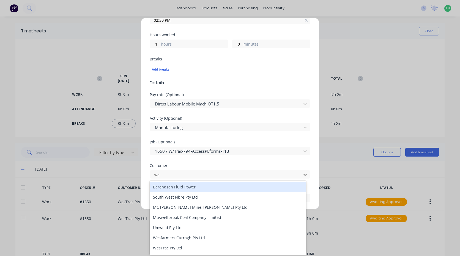
type input "wes"
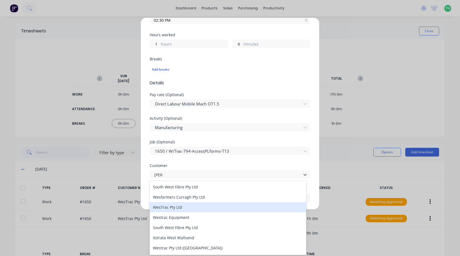
click at [180, 205] on div "WesTrac Pty Ltd" at bounding box center [228, 207] width 156 height 10
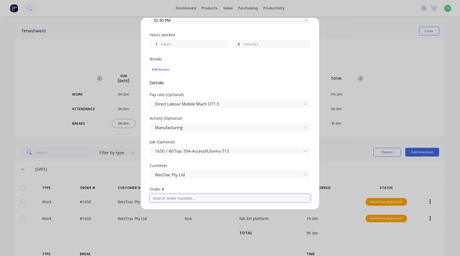
click at [175, 195] on input "text" at bounding box center [230, 198] width 161 height 8
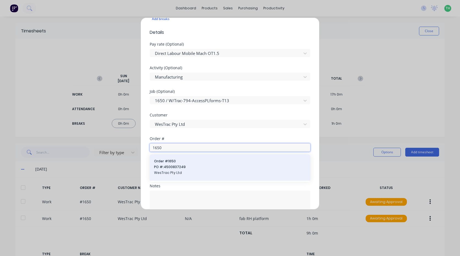
scroll to position [192, 0]
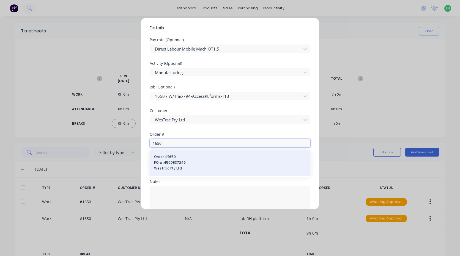
type input "1650"
click at [179, 159] on span "Order # 1650" at bounding box center [230, 156] width 152 height 5
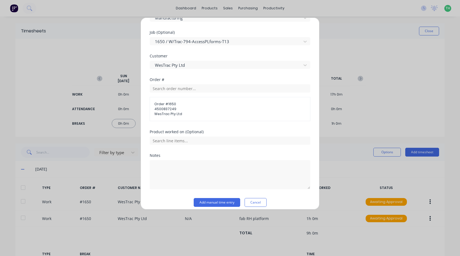
scroll to position [247, 0]
click at [176, 137] on input "text" at bounding box center [230, 140] width 161 height 8
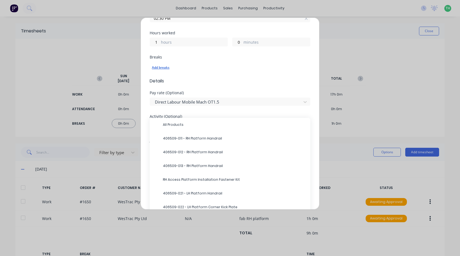
scroll to position [137, 0]
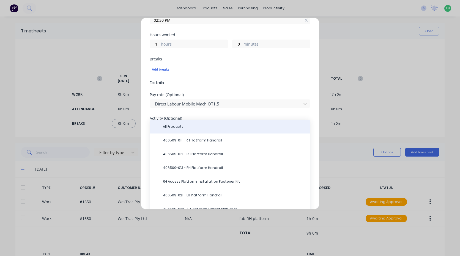
click at [189, 130] on div "All Products" at bounding box center [230, 127] width 161 height 14
click at [175, 128] on span "All Products" at bounding box center [234, 126] width 143 height 5
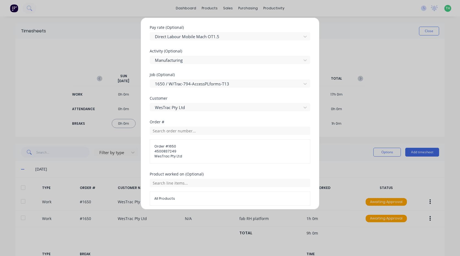
scroll to position [271, 0]
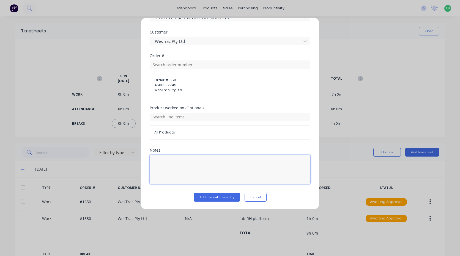
click at [190, 167] on textarea at bounding box center [230, 169] width 161 height 29
type textarea "RH platform handrail"
click at [217, 195] on button "Add manual time entry" at bounding box center [216, 197] width 46 height 9
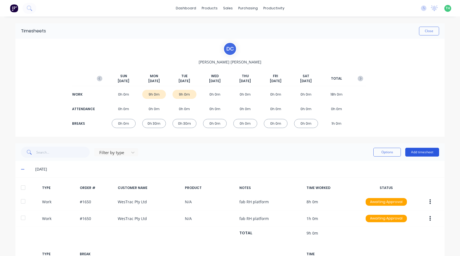
click at [417, 148] on button "Add timesheet" at bounding box center [422, 152] width 34 height 9
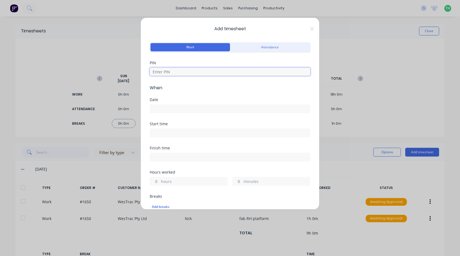
click at [190, 69] on input at bounding box center [230, 72] width 161 height 8
type input "2958"
click at [173, 110] on input at bounding box center [230, 109] width 160 height 8
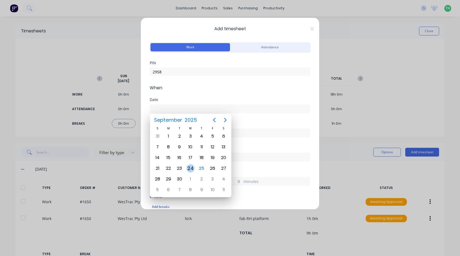
click at [189, 165] on div "24" at bounding box center [190, 168] width 8 height 8
type input "24/09/2025"
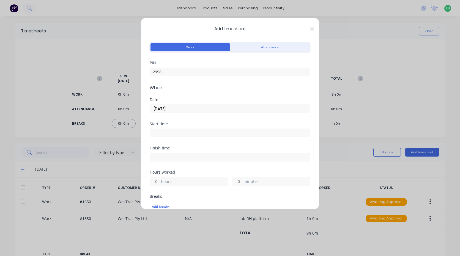
click at [190, 134] on input at bounding box center [230, 133] width 160 height 8
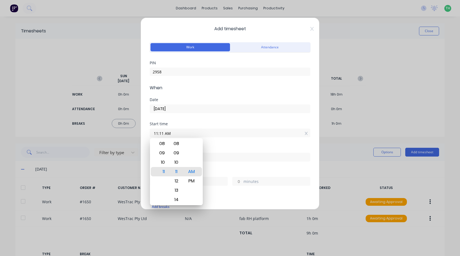
drag, startPoint x: 190, startPoint y: 136, endPoint x: 133, endPoint y: 138, distance: 57.2
click at [133, 138] on div "Add timesheet Work Attendance PIN 2958 When Date 24/09/2025 Start time 11:11 AM…" at bounding box center [230, 128] width 460 height 256
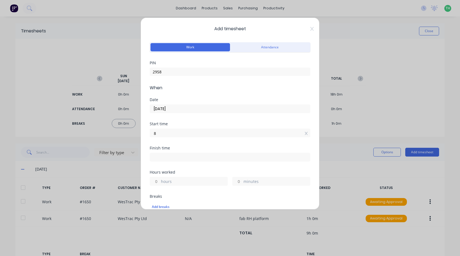
type input "08:00 AM"
click at [158, 154] on input at bounding box center [230, 157] width 160 height 8
type input "11:11 AM"
type input "3"
type input "11"
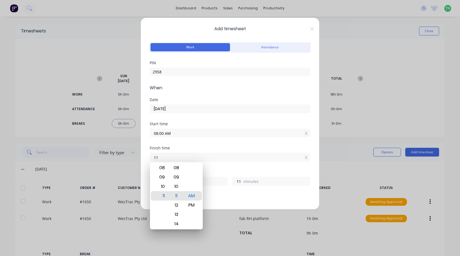
type input "1"
click at [181, 156] on input "4:30" at bounding box center [230, 157] width 160 height 8
type input "04:30 AM"
type input "20"
type input "30"
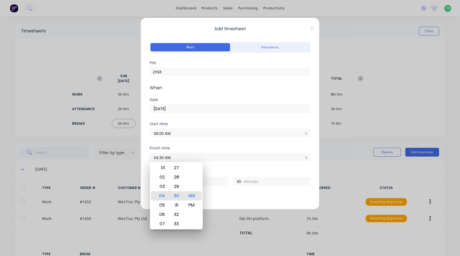
click at [192, 147] on div "Finish time" at bounding box center [230, 148] width 161 height 4
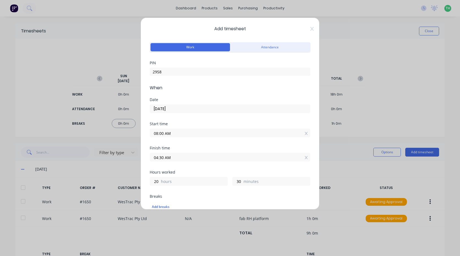
drag, startPoint x: 178, startPoint y: 157, endPoint x: 165, endPoint y: 159, distance: 13.7
click at [165, 159] on input "04:30 AM" at bounding box center [230, 157] width 160 height 8
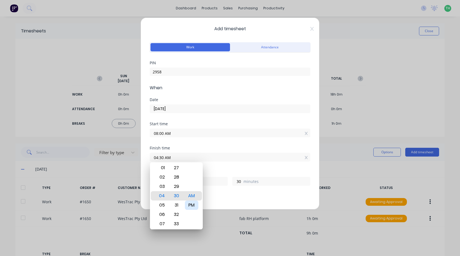
click at [190, 203] on div "PM" at bounding box center [191, 205] width 13 height 9
type input "04:30 PM"
type input "8"
click at [217, 155] on input "04:30 PM" at bounding box center [230, 157] width 160 height 8
click at [215, 145] on div "Start time 08:00 AM" at bounding box center [230, 134] width 161 height 24
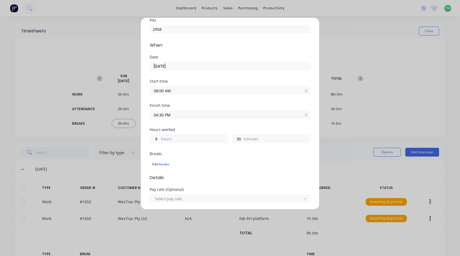
scroll to position [55, 0]
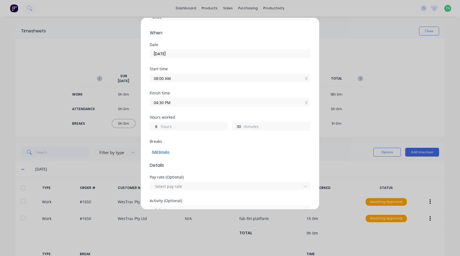
click at [164, 151] on div "Add breaks" at bounding box center [230, 151] width 156 height 7
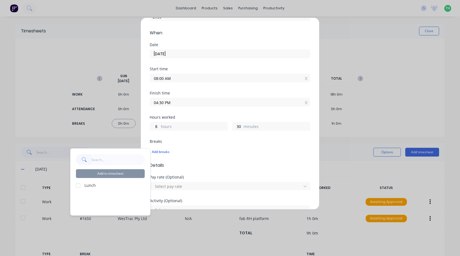
click at [81, 185] on div at bounding box center [78, 185] width 11 height 11
click at [99, 178] on button "Add to timesheet" at bounding box center [110, 173] width 69 height 9
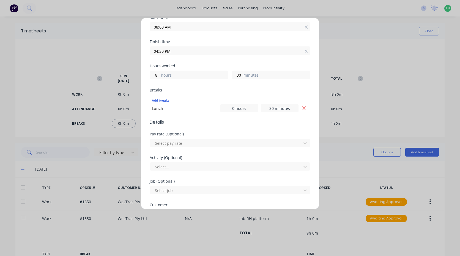
scroll to position [110, 0]
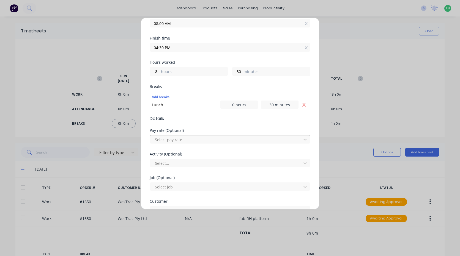
click at [184, 141] on div at bounding box center [226, 139] width 144 height 7
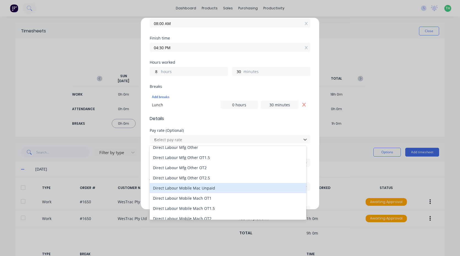
scroll to position [0, 0]
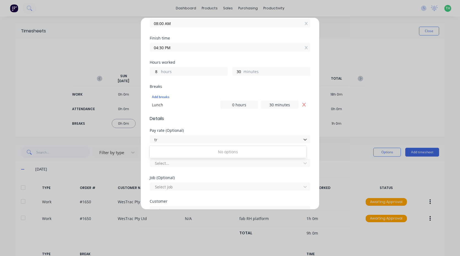
type input "t"
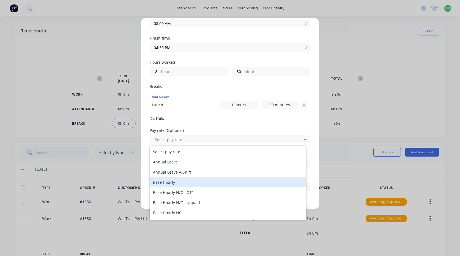
click at [166, 183] on div "Base Hourly" at bounding box center [228, 182] width 156 height 10
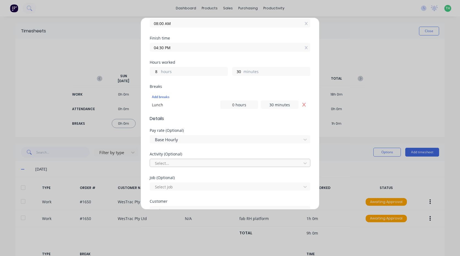
click at [178, 164] on div at bounding box center [226, 163] width 144 height 7
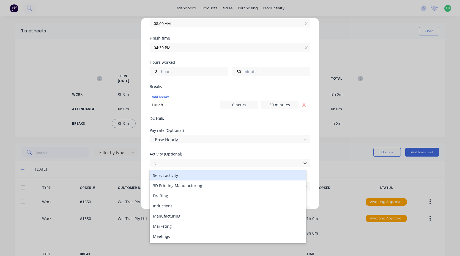
type input "tr"
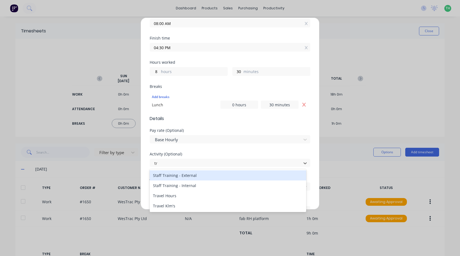
click at [191, 175] on div "Staff Training - External" at bounding box center [228, 175] width 156 height 10
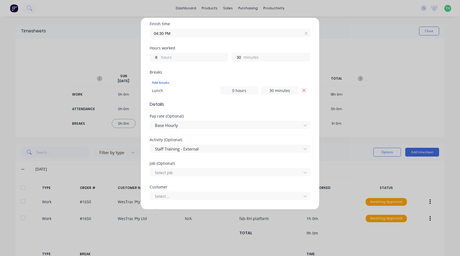
scroll to position [137, 0]
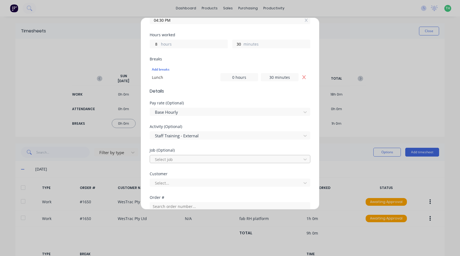
click at [173, 161] on div at bounding box center [226, 159] width 144 height 7
click at [199, 148] on div "Activity (Optional) Staff Training - External" at bounding box center [230, 137] width 161 height 24
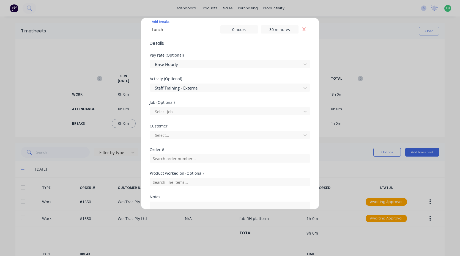
scroll to position [192, 0]
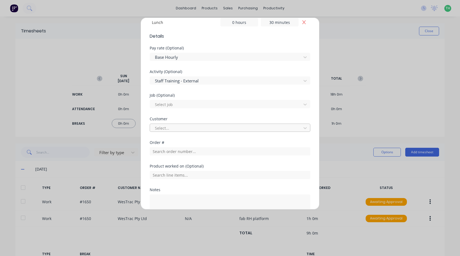
click at [165, 130] on div at bounding box center [226, 128] width 144 height 7
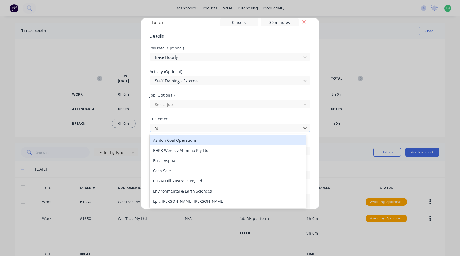
type input "hus"
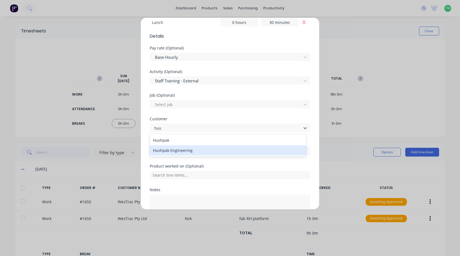
click at [178, 151] on div "Hushpak Engineering" at bounding box center [228, 150] width 156 height 10
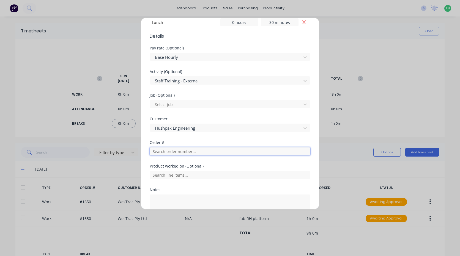
click at [177, 155] on input "text" at bounding box center [230, 151] width 161 height 8
click at [184, 141] on div "Order #" at bounding box center [230, 143] width 161 height 4
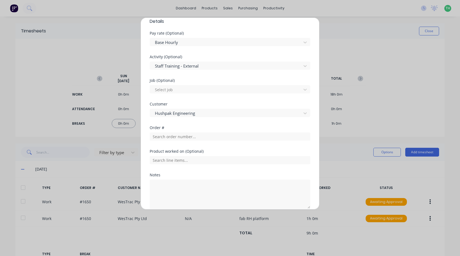
scroll to position [232, 0]
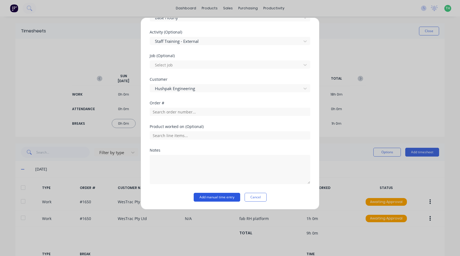
click at [226, 198] on button "Add manual time entry" at bounding box center [216, 197] width 46 height 9
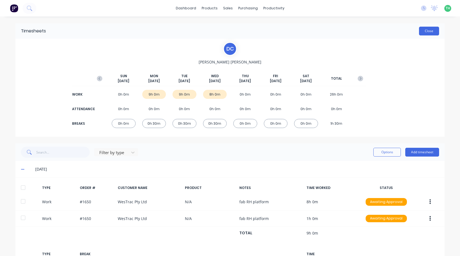
click at [430, 31] on button "Close" at bounding box center [429, 31] width 20 height 9
